Goal: Information Seeking & Learning: Learn about a topic

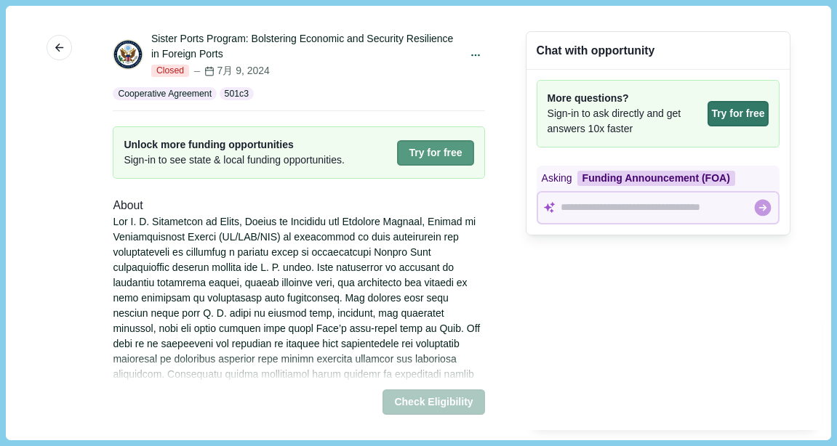
click at [421, 149] on button "Try for free" at bounding box center [435, 152] width 76 height 25
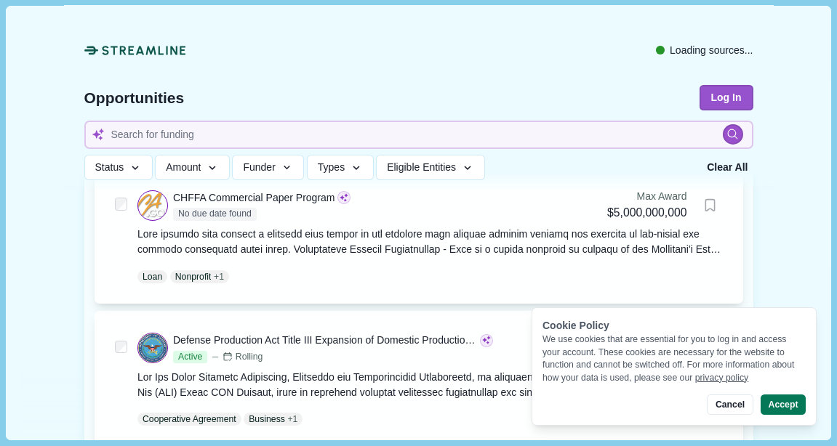
scroll to position [436, 0]
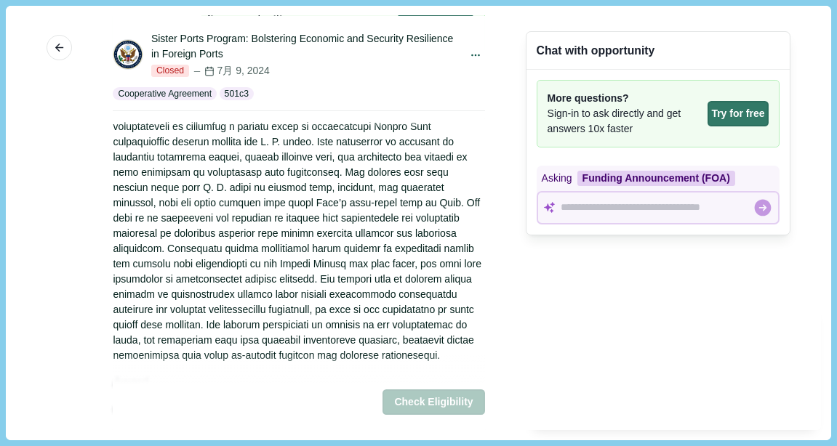
scroll to position [145, 0]
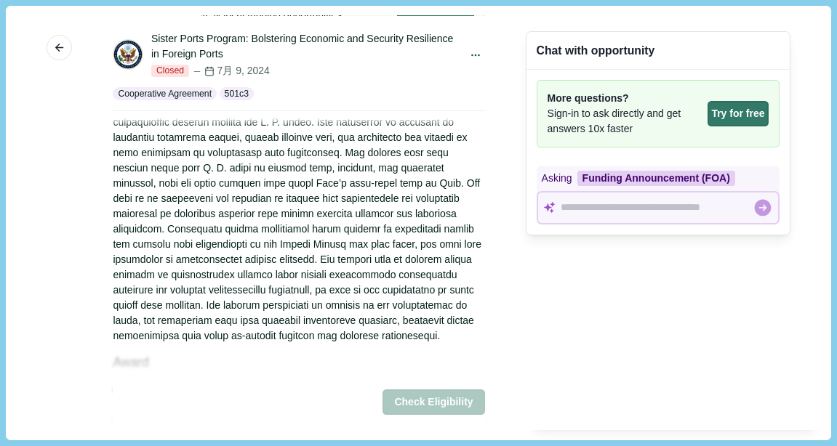
click at [374, 337] on div at bounding box center [298, 206] width 371 height 275
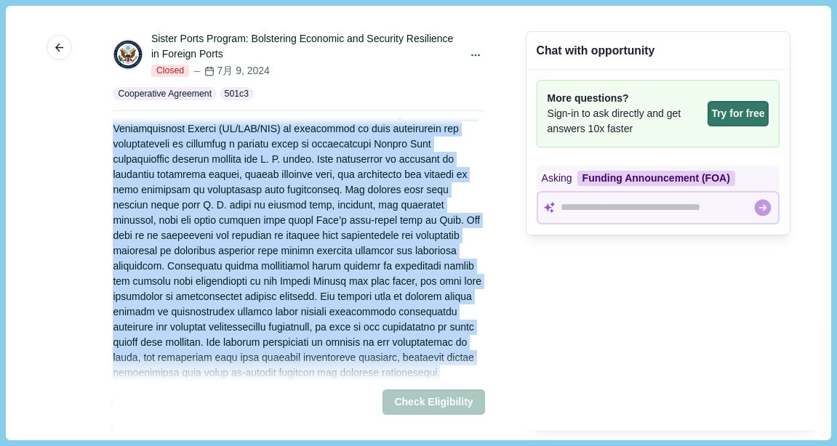
scroll to position [0, 0]
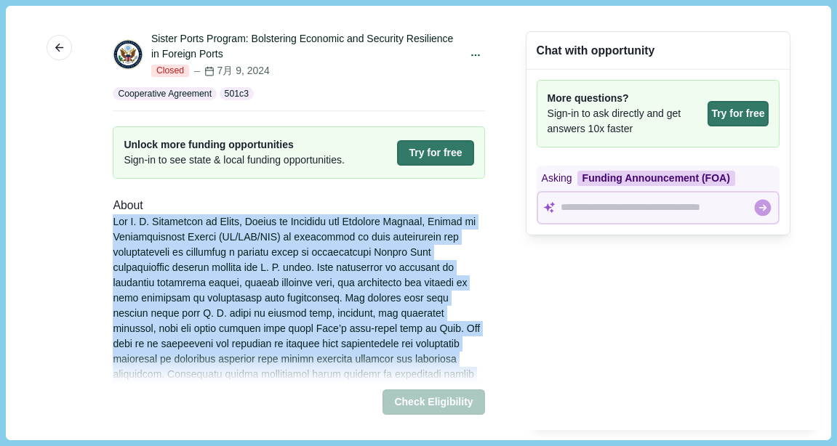
drag, startPoint x: 371, startPoint y: 337, endPoint x: 106, endPoint y: 228, distance: 286.2
click at [107, 228] on div "Sister Ports Program: Bolstering Economic and Security Resilience in Foreign Po…" at bounding box center [299, 223] width 392 height 414
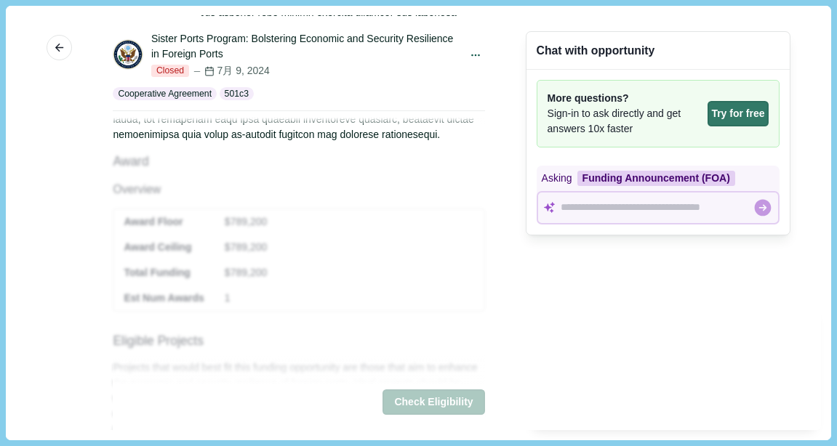
scroll to position [436, 0]
